Goal: Task Accomplishment & Management: Manage account settings

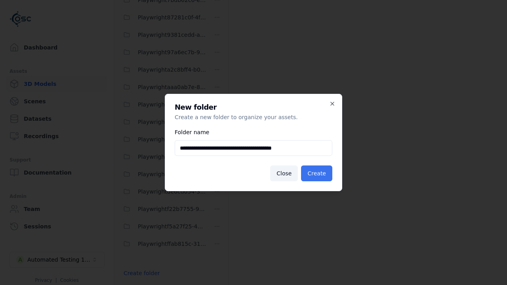
type input "**********"
click at [318, 174] on button "Create" at bounding box center [316, 174] width 31 height 16
